Goal: Transaction & Acquisition: Purchase product/service

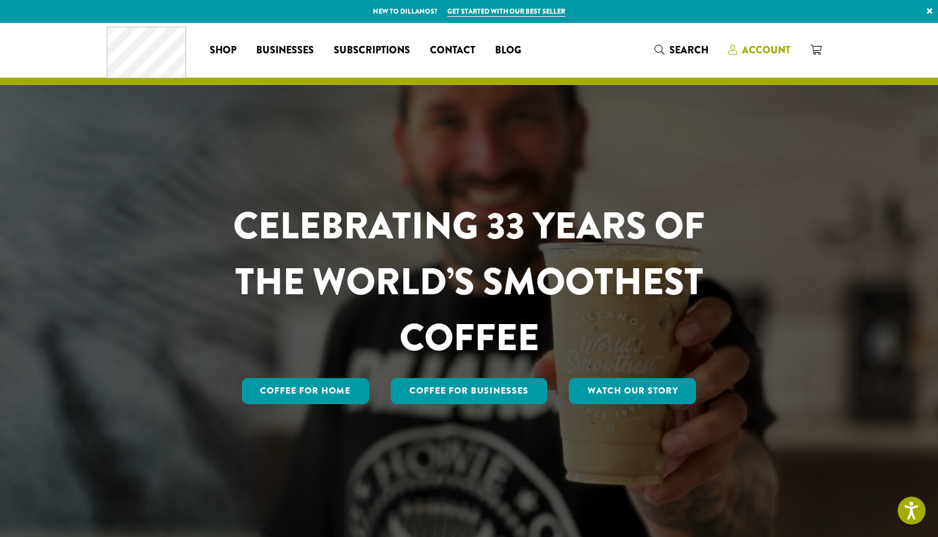
click at [775, 43] on span "Account" at bounding box center [766, 50] width 48 height 14
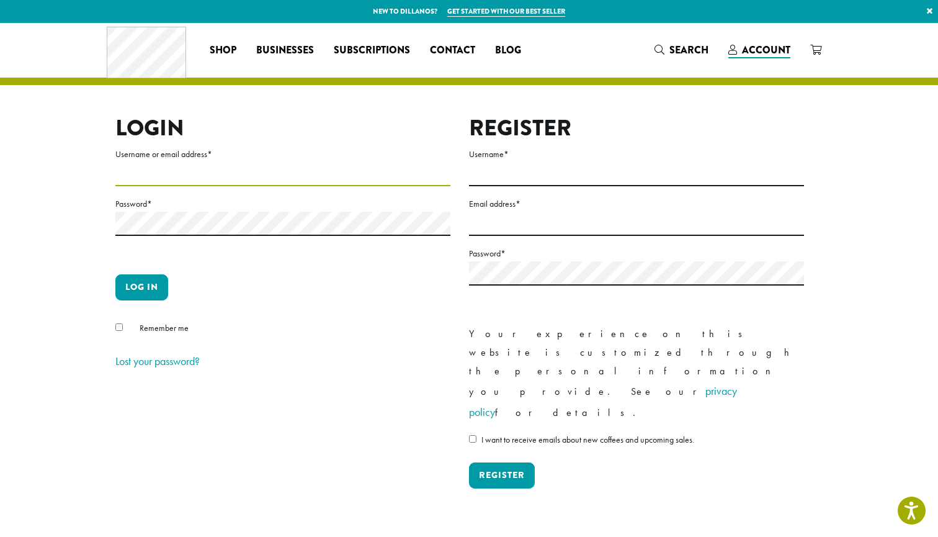
type input "**********"
click at [153, 282] on button "Log in" at bounding box center [141, 287] width 53 height 26
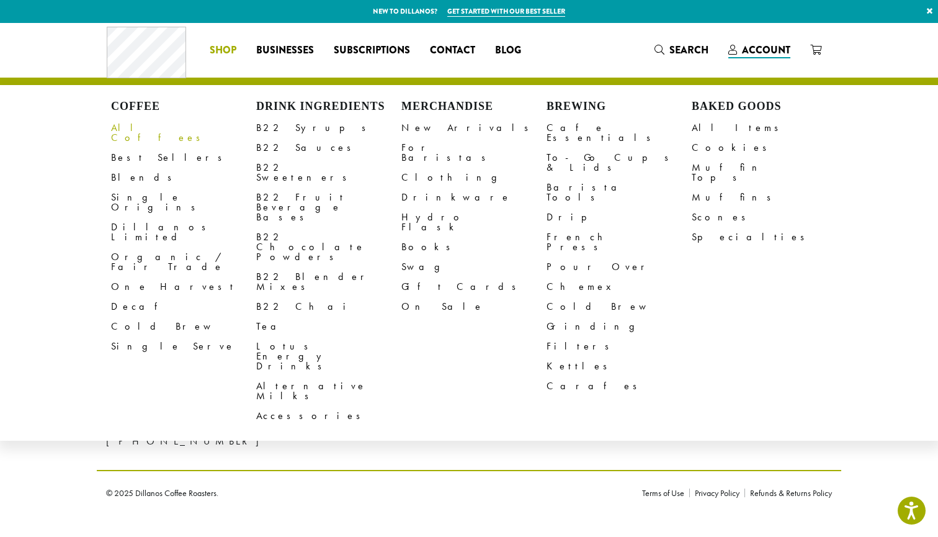
click at [151, 129] on link "All Coffees" at bounding box center [183, 133] width 145 height 30
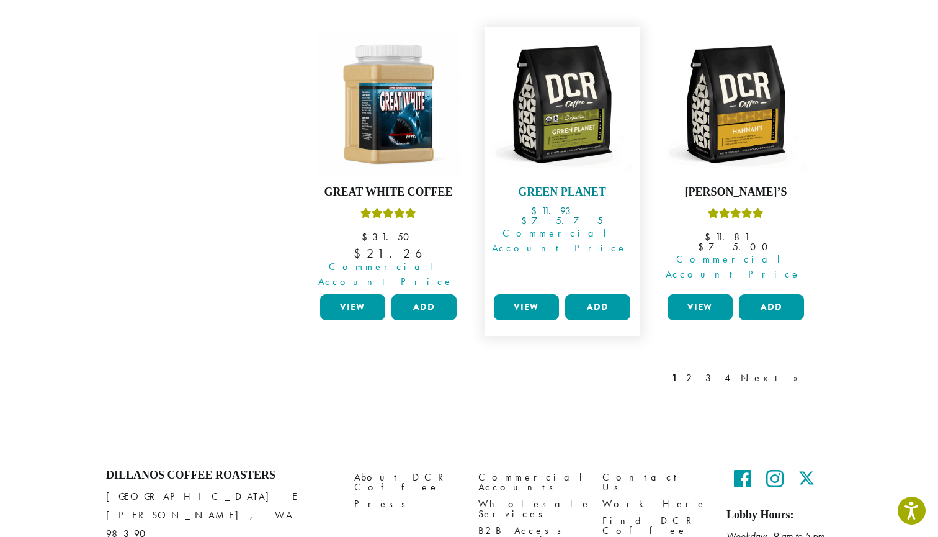
scroll to position [1131, 0]
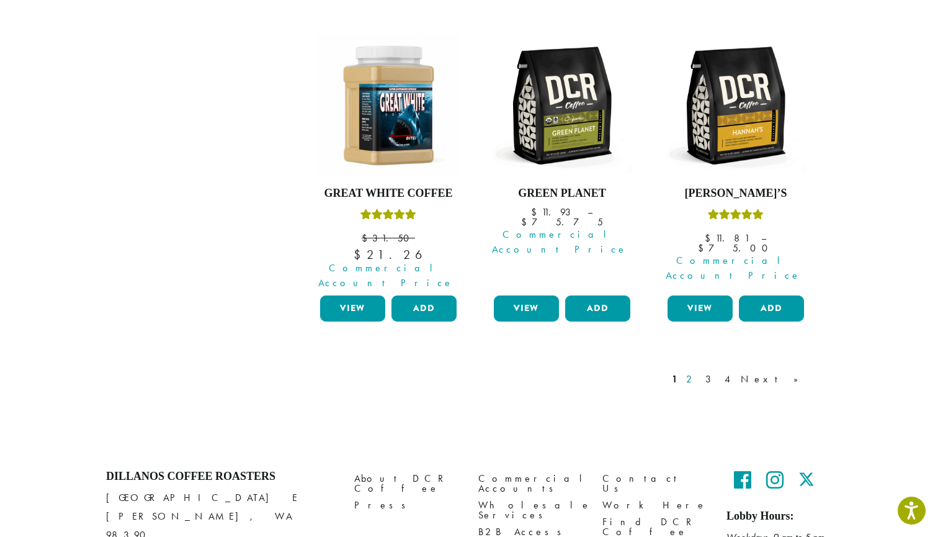
click at [699, 372] on link "2" at bounding box center [692, 379] width 16 height 15
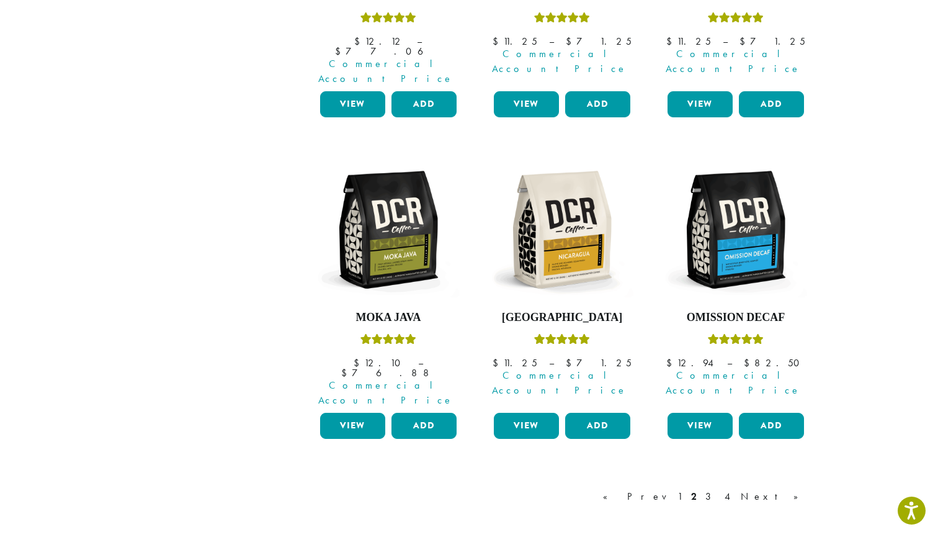
scroll to position [1025, 0]
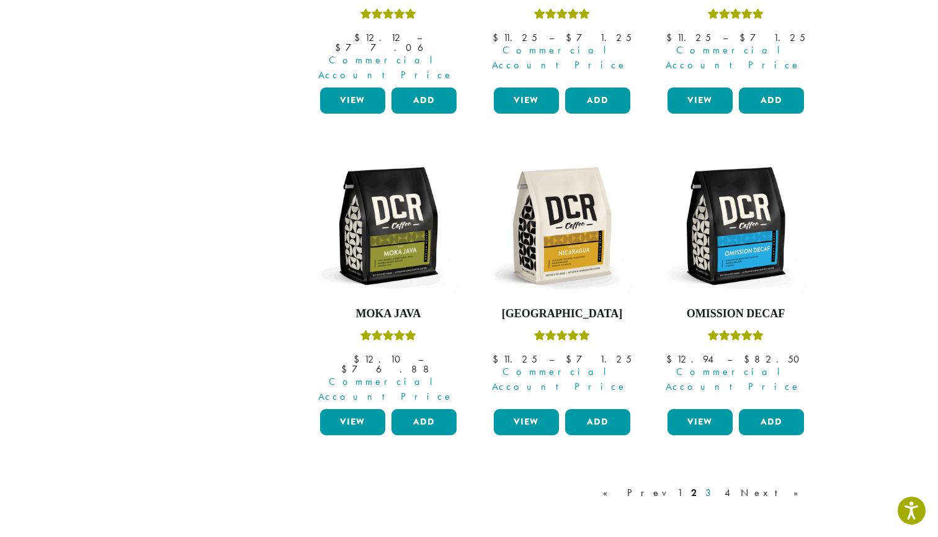
click at [719, 485] on link "3" at bounding box center [711, 492] width 16 height 15
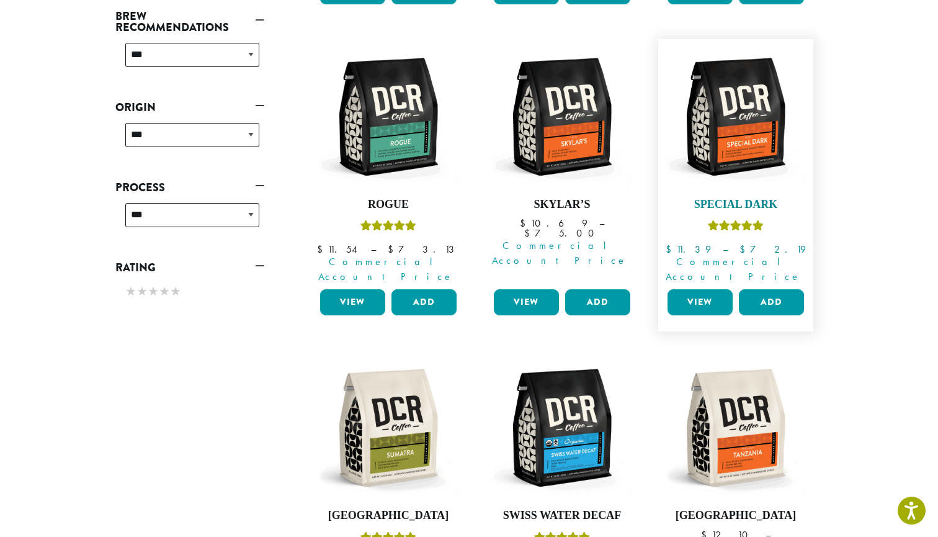
scroll to position [493, 0]
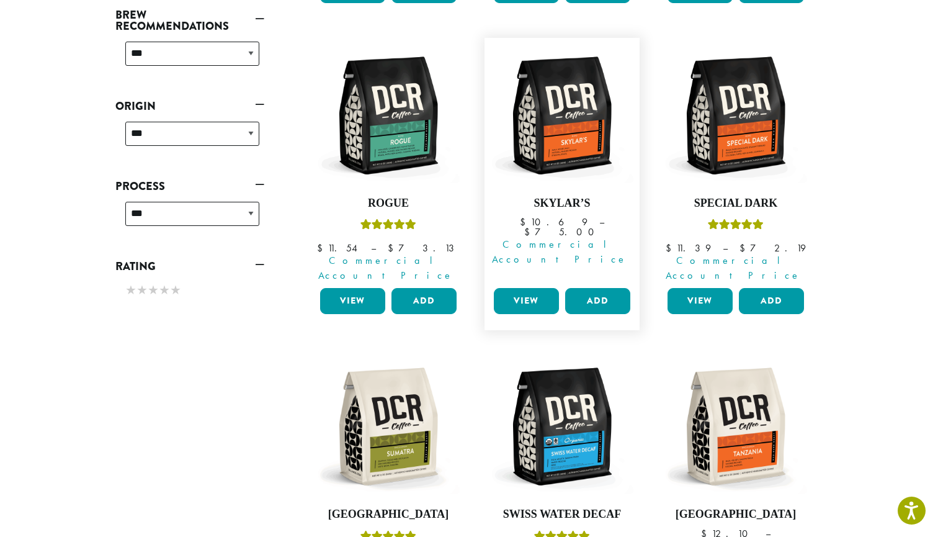
click at [540, 288] on link "View" at bounding box center [526, 301] width 65 height 26
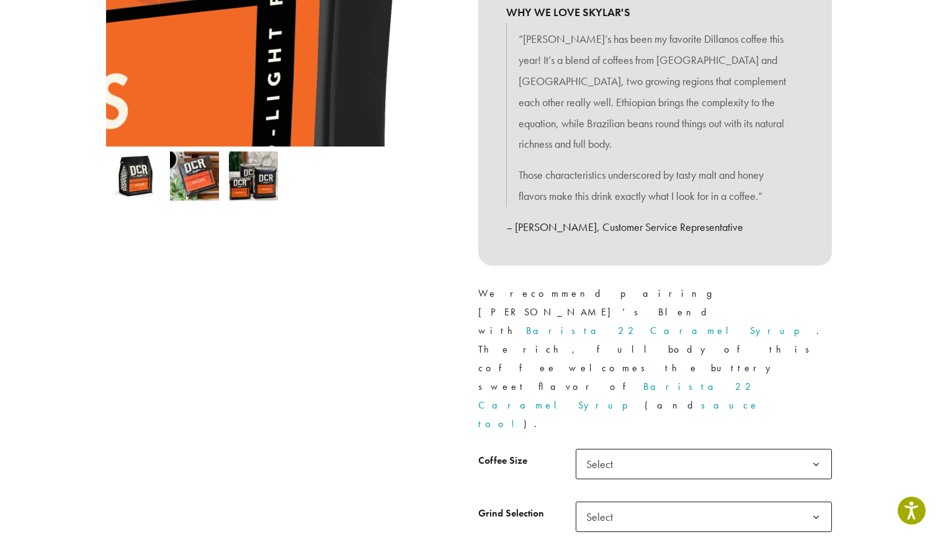
scroll to position [307, 0]
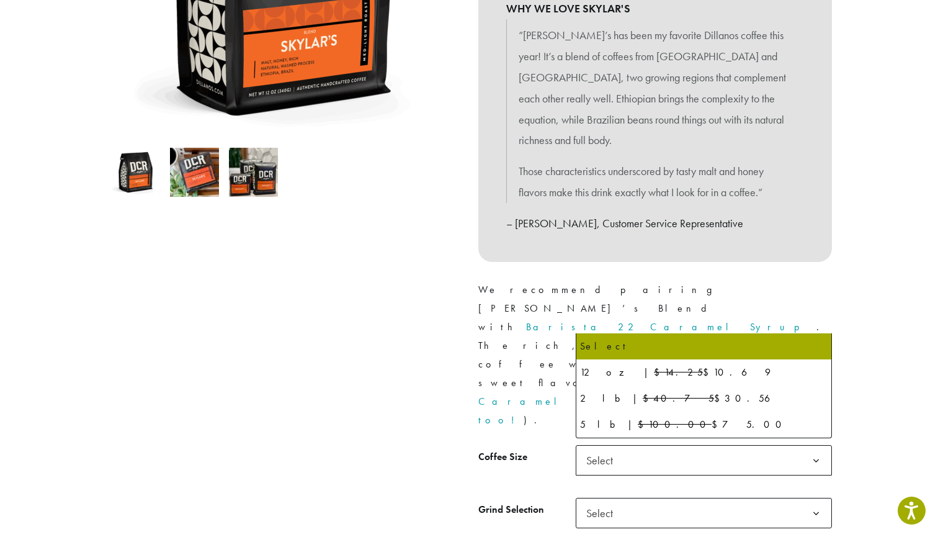
click at [818, 446] on b at bounding box center [816, 461] width 30 height 30
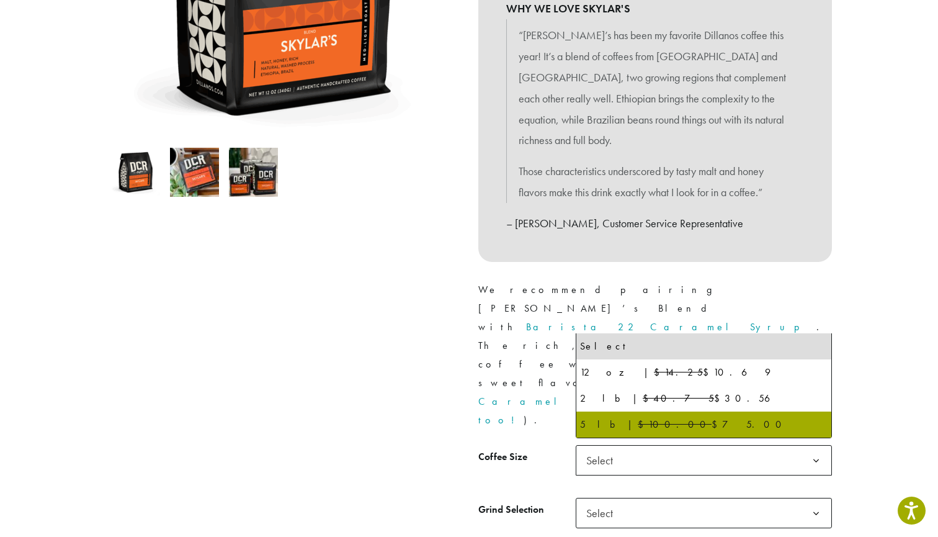
select select "**********"
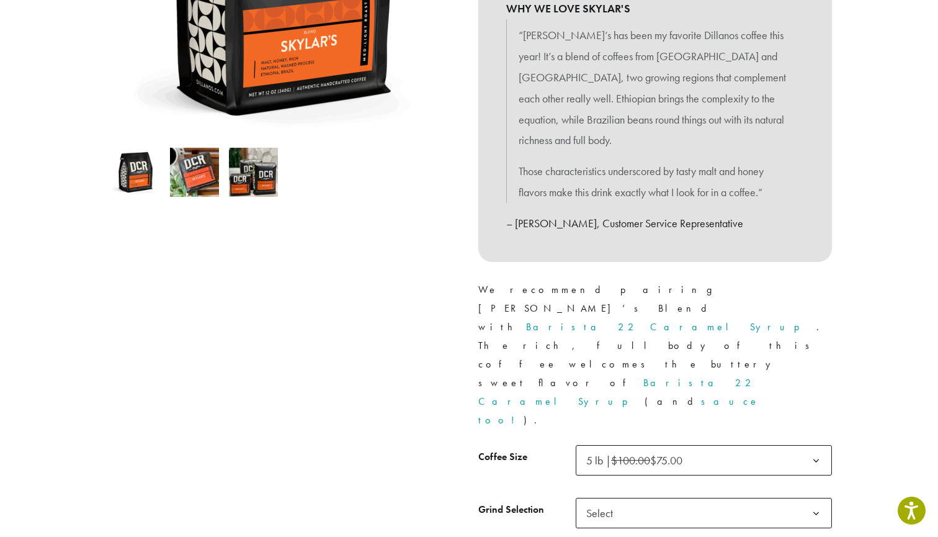
click at [732, 498] on span "Select" at bounding box center [704, 513] width 256 height 30
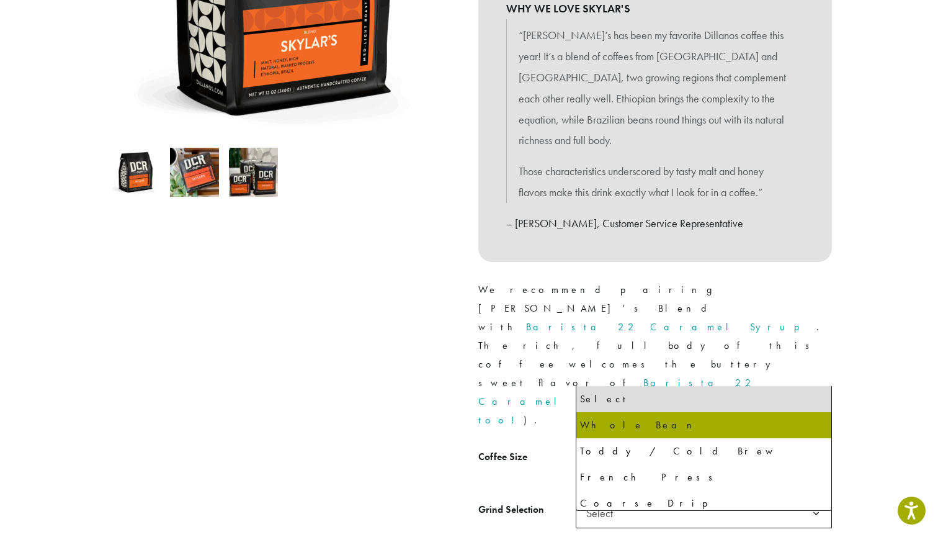
select select "**********"
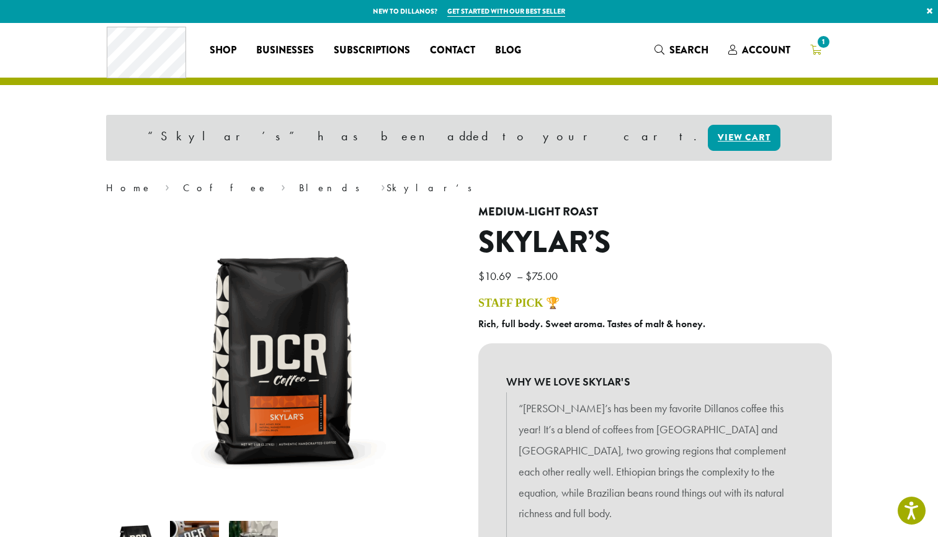
click at [826, 40] on span "1" at bounding box center [823, 42] width 17 height 17
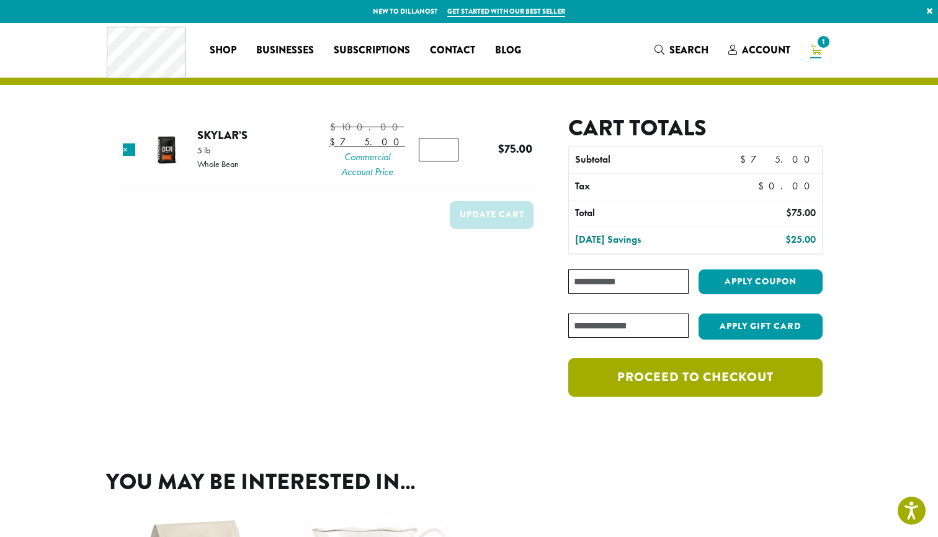
click at [739, 377] on link "Proceed to checkout" at bounding box center [695, 377] width 254 height 38
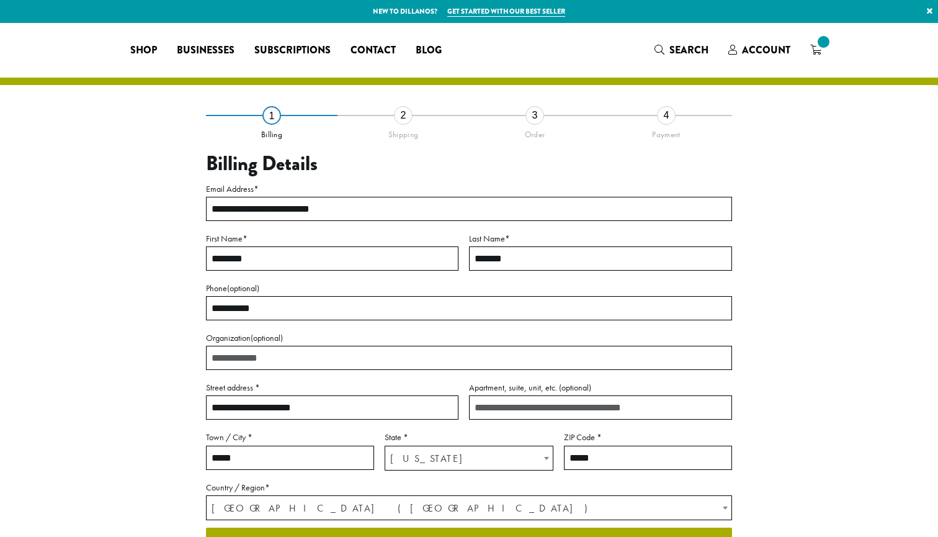
select select "**"
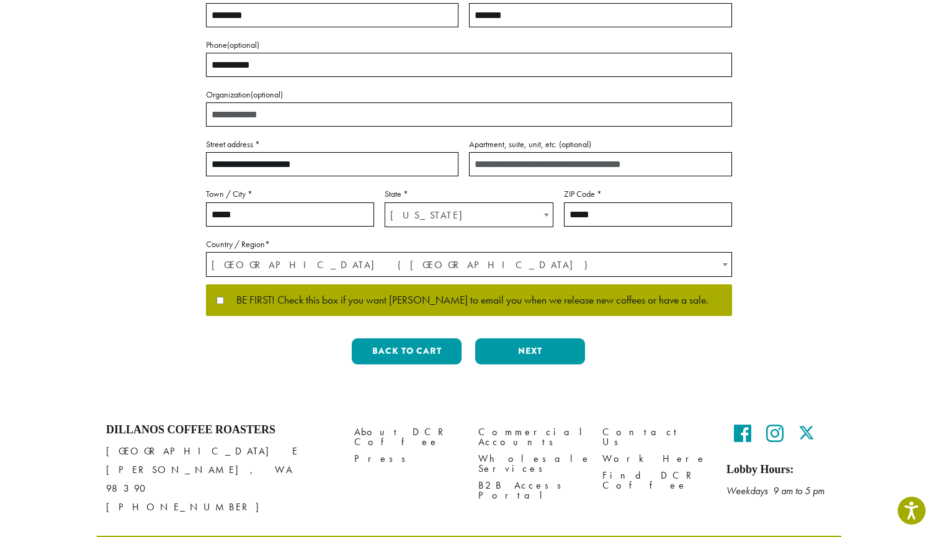
scroll to position [245, 0]
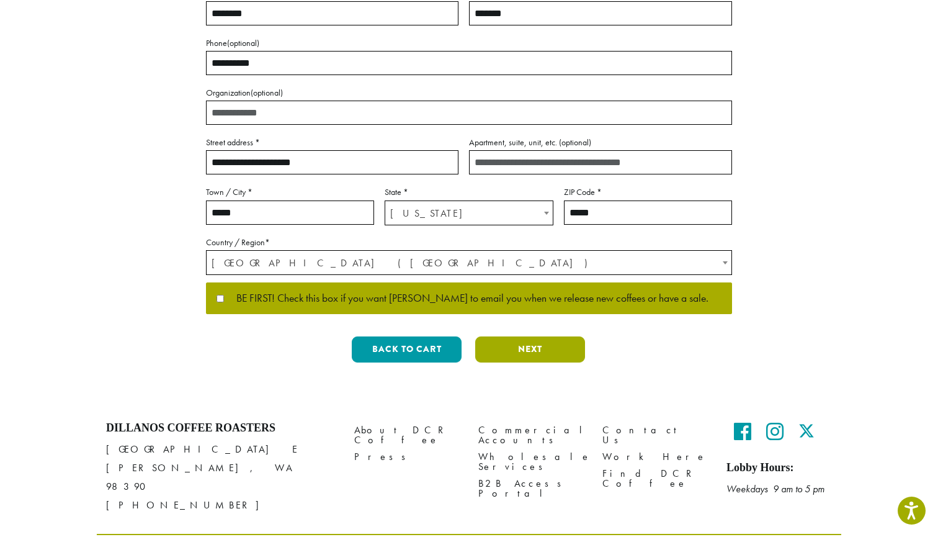
click at [552, 346] on button "Next" at bounding box center [530, 349] width 110 height 26
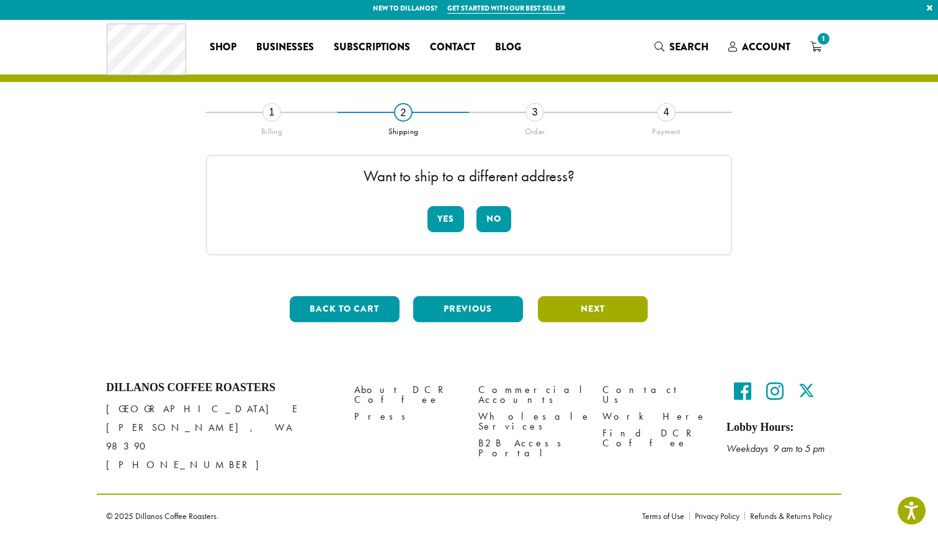
scroll to position [0, 0]
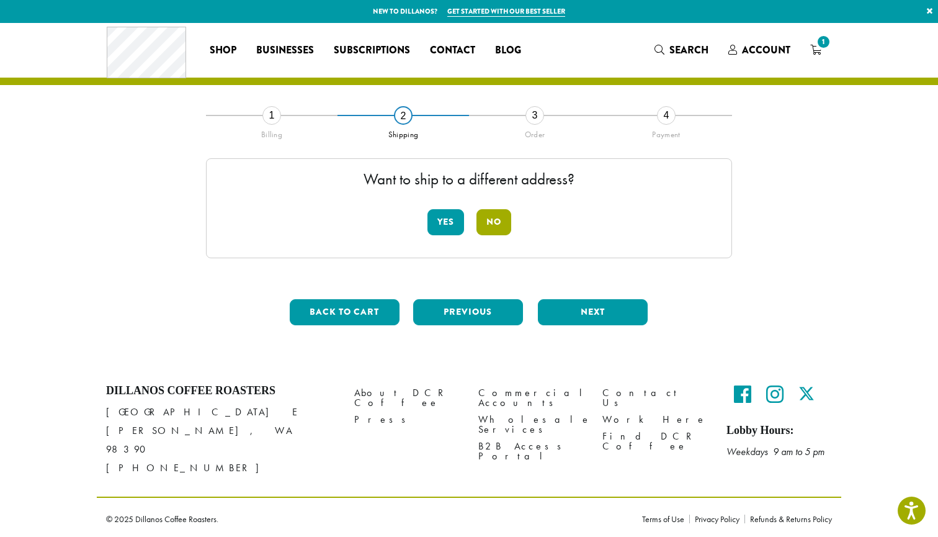
click at [498, 226] on button "No" at bounding box center [494, 222] width 35 height 26
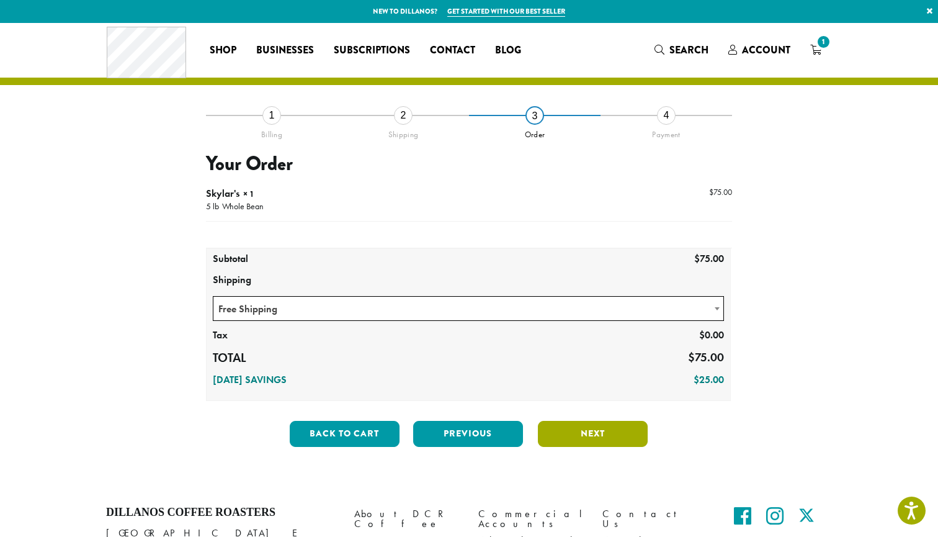
click at [584, 435] on button "Next" at bounding box center [593, 434] width 110 height 26
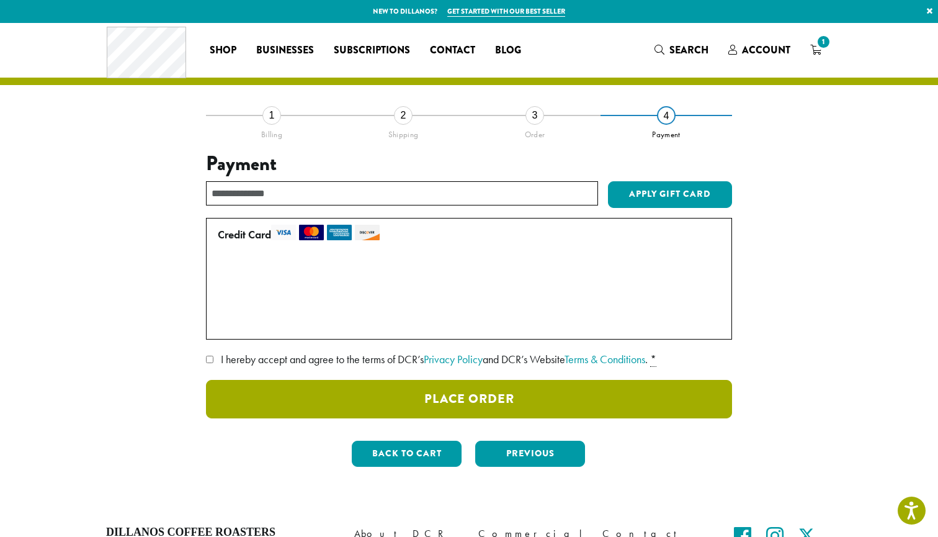
click at [475, 402] on button "Place Order" at bounding box center [469, 399] width 526 height 38
